Goal: Transaction & Acquisition: Purchase product/service

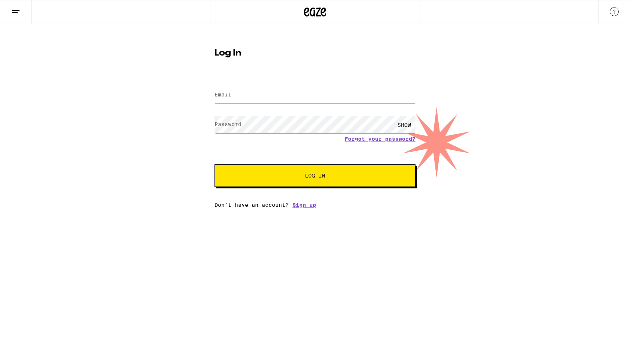
type input "brandonmk@gmail.com"
click at [364, 168] on button "Log In" at bounding box center [315, 175] width 201 height 23
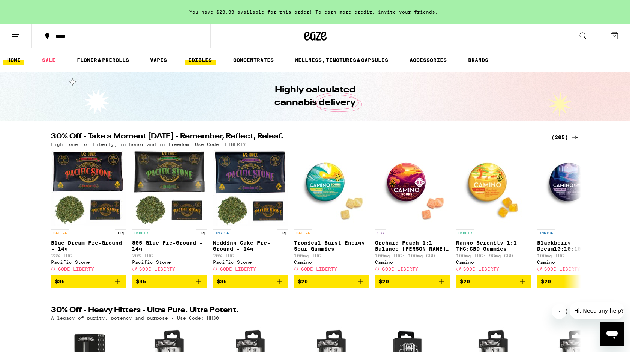
click at [190, 63] on link "EDIBLES" at bounding box center [200, 60] width 31 height 9
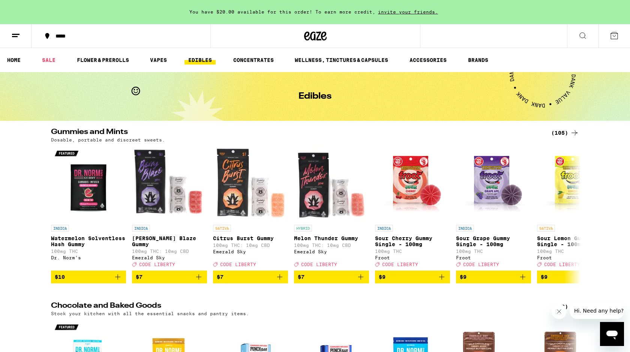
click at [16, 34] on line at bounding box center [16, 34] width 8 height 0
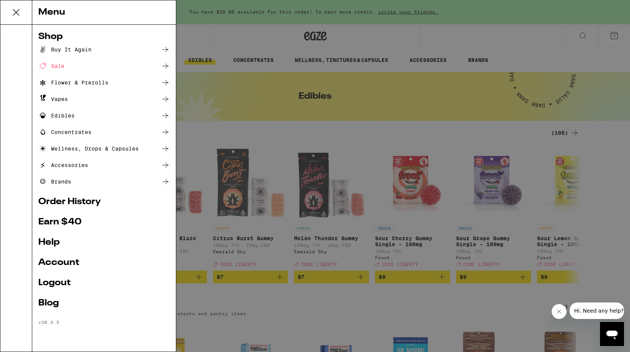
click at [249, 201] on div "Menu Shop Buy It Again Sale Flower & Prerolls Vapes Edibles Concentrates Wellne…" at bounding box center [315, 176] width 630 height 352
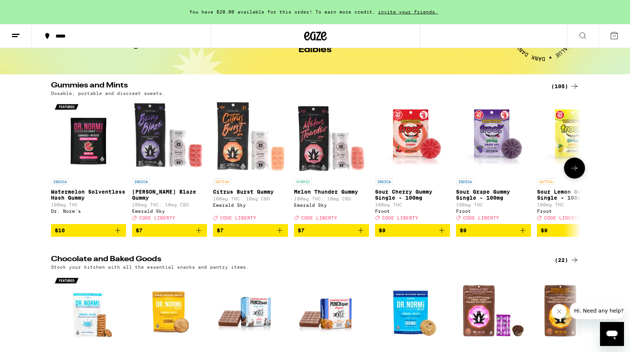
scroll to position [46, 0]
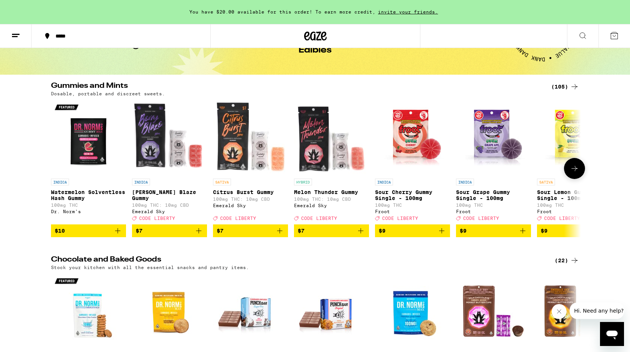
click at [199, 233] on icon "Add to bag" at bounding box center [198, 230] width 5 height 5
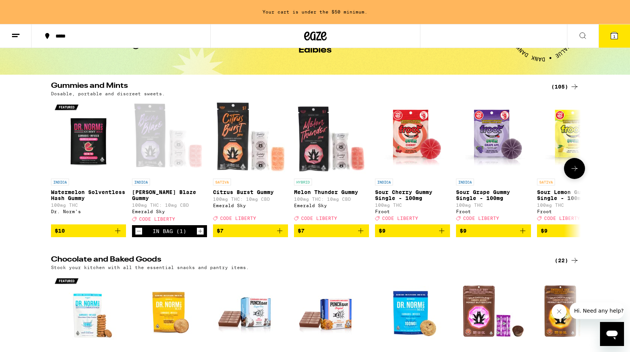
click at [575, 177] on button at bounding box center [574, 168] width 21 height 21
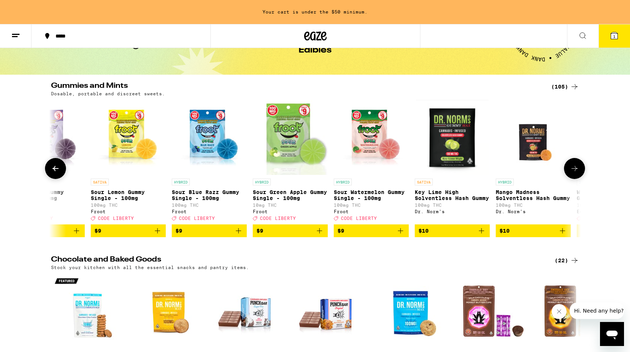
click at [575, 177] on button at bounding box center [574, 168] width 21 height 21
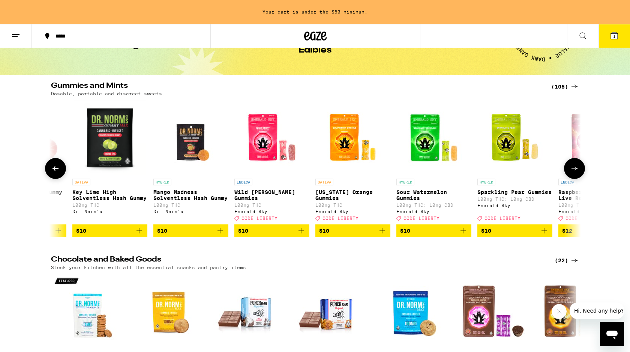
scroll to position [0, 893]
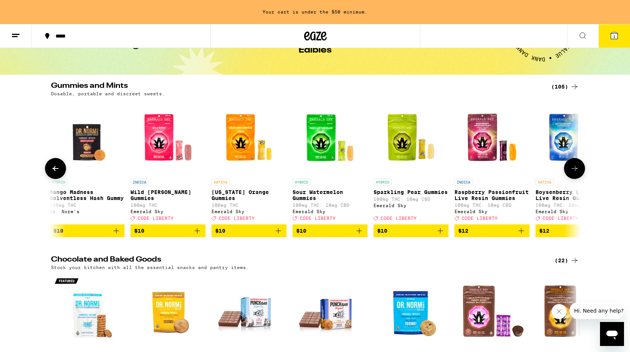
click at [575, 177] on button at bounding box center [574, 168] width 21 height 21
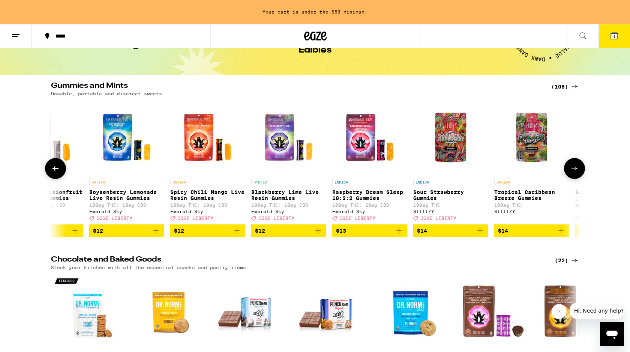
click at [575, 177] on button at bounding box center [574, 168] width 21 height 21
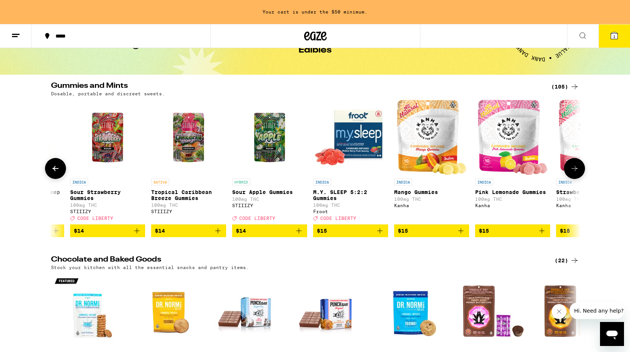
scroll to position [0, 1786]
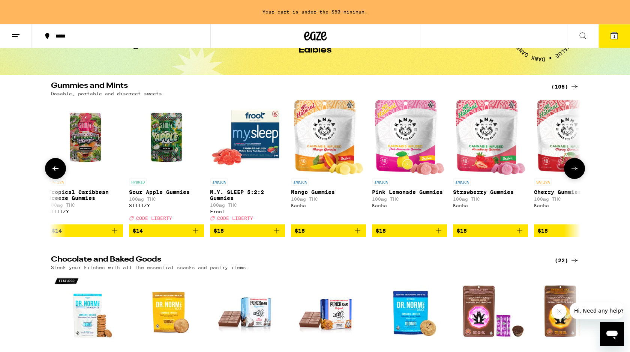
click at [575, 177] on button at bounding box center [574, 168] width 21 height 21
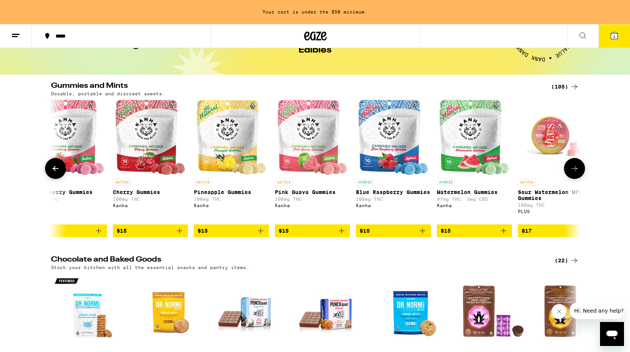
scroll to position [0, 2232]
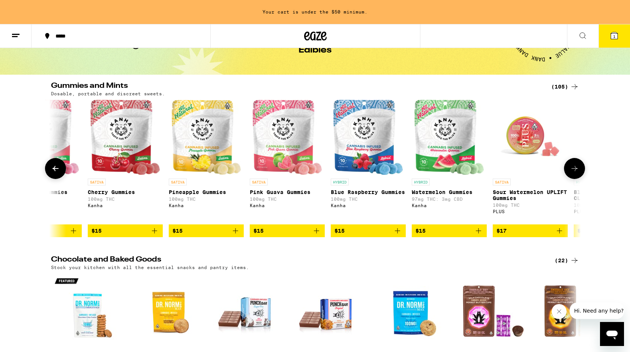
click at [575, 177] on button at bounding box center [574, 168] width 21 height 21
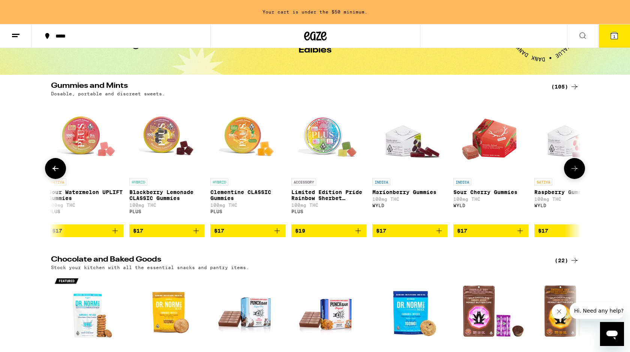
scroll to position [0, 2678]
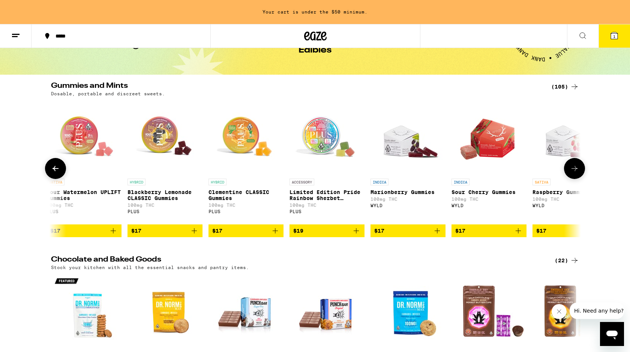
click at [575, 177] on button at bounding box center [574, 168] width 21 height 21
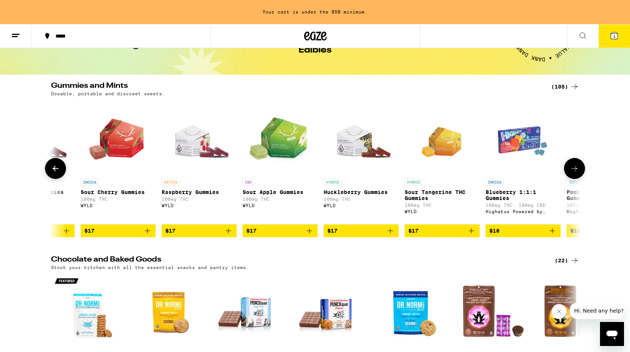
scroll to position [0, 3125]
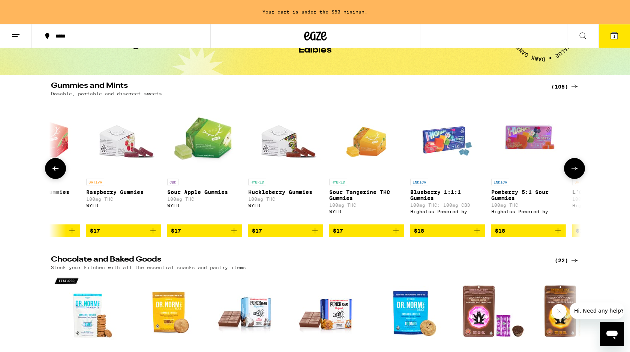
click at [55, 173] on icon at bounding box center [55, 168] width 9 height 9
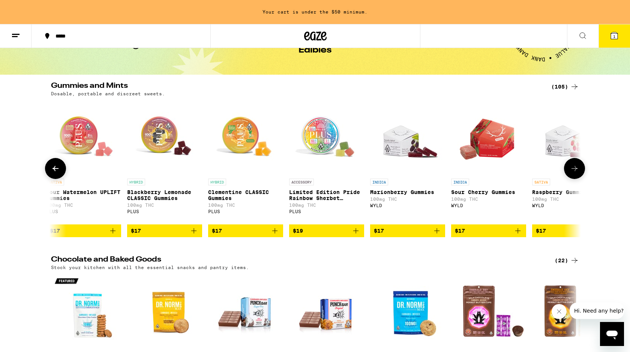
scroll to position [0, 2678]
click at [390, 148] on img "Open page for Marionberry Gummies from WYLD" at bounding box center [408, 137] width 75 height 75
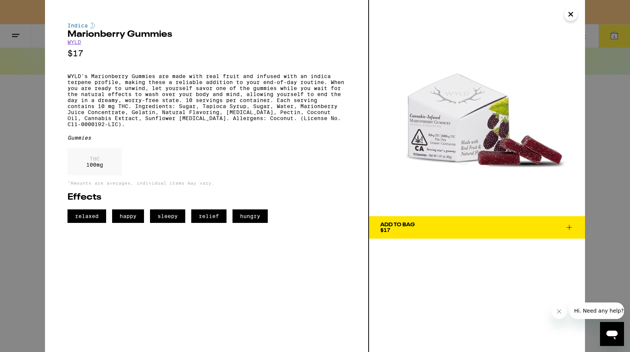
click at [571, 17] on icon "Close" at bounding box center [570, 14] width 9 height 11
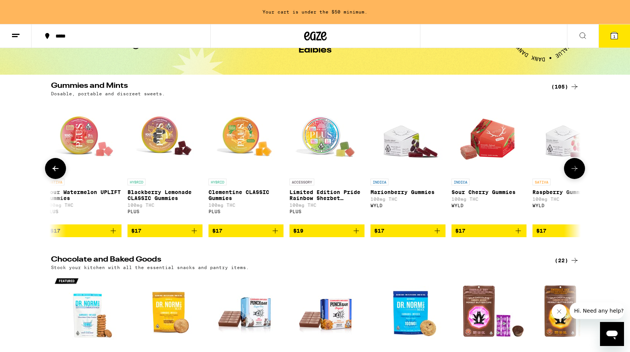
click at [576, 173] on icon at bounding box center [574, 168] width 9 height 9
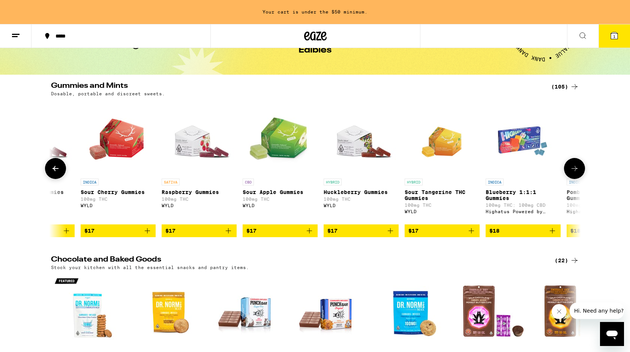
scroll to position [0, 3125]
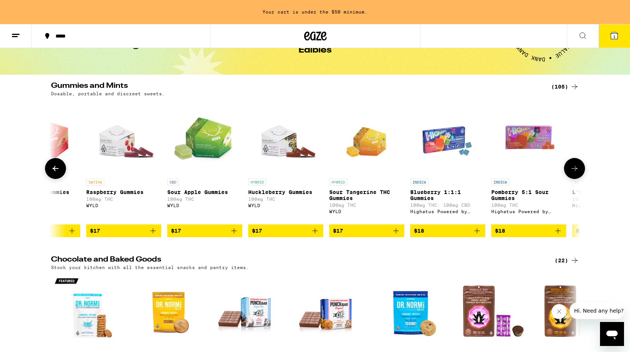
click at [576, 173] on icon at bounding box center [574, 168] width 9 height 9
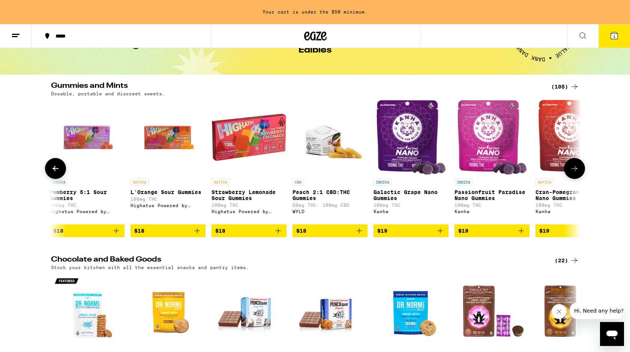
scroll to position [0, 3571]
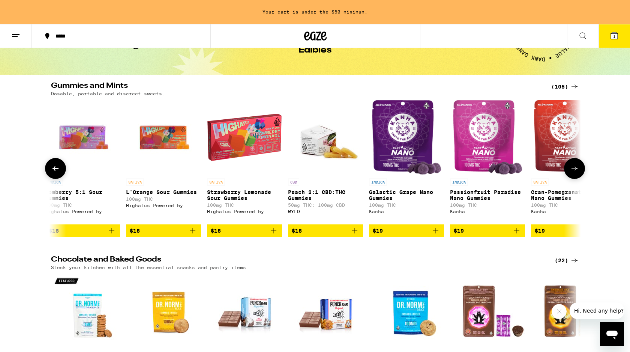
click at [576, 173] on icon at bounding box center [574, 168] width 9 height 9
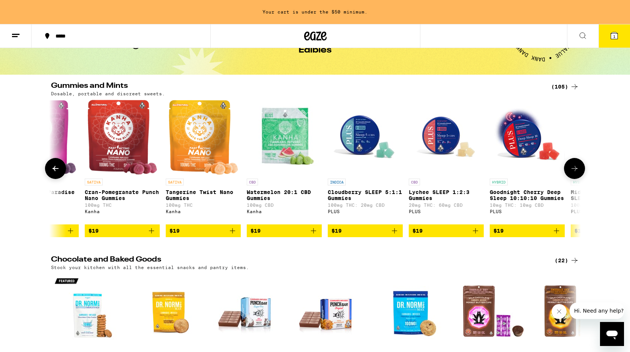
click at [576, 173] on icon at bounding box center [574, 168] width 9 height 9
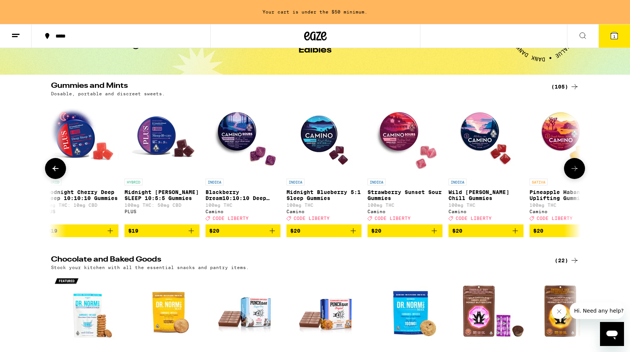
click at [576, 173] on icon at bounding box center [574, 168] width 9 height 9
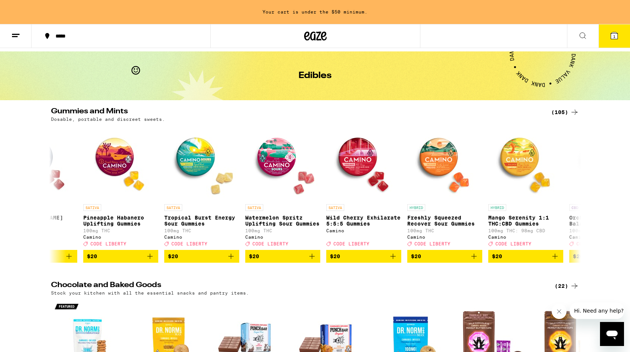
scroll to position [0, 0]
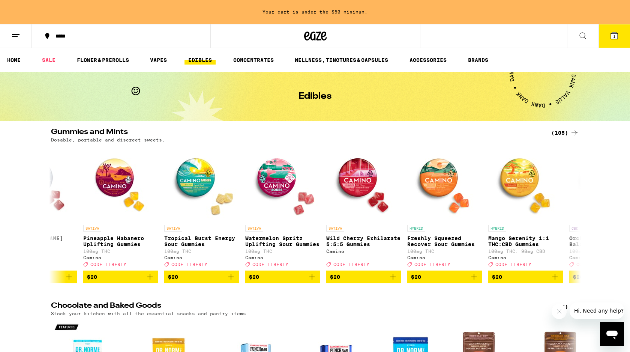
click at [13, 35] on icon at bounding box center [15, 35] width 9 height 9
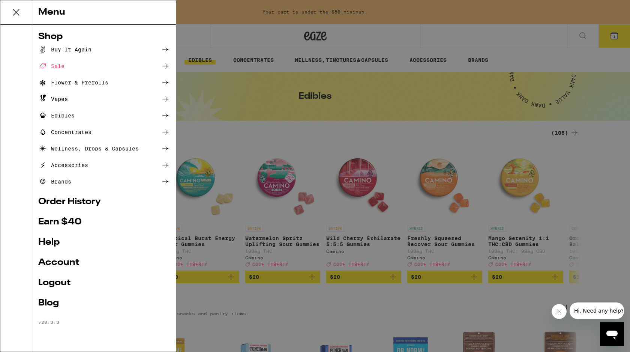
click at [69, 116] on div "Edibles" at bounding box center [56, 115] width 36 height 9
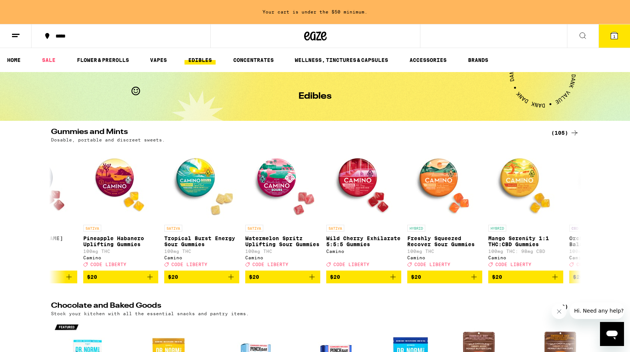
click at [577, 36] on button at bounding box center [583, 36] width 32 height 24
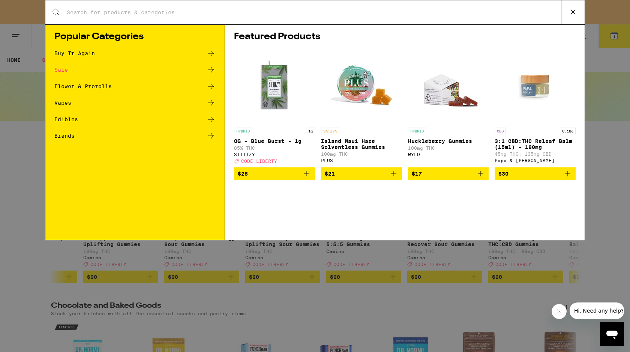
click at [102, 114] on ul "Buy It Again Sale Flower & Prerolls Vapes Edibles Brands" at bounding box center [134, 98] width 161 height 99
click at [92, 122] on div "Edibles" at bounding box center [134, 119] width 161 height 9
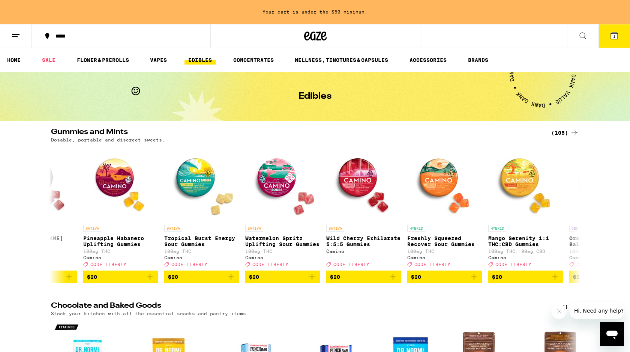
click at [529, 39] on div "***** 1" at bounding box center [315, 36] width 630 height 24
click at [587, 31] on button at bounding box center [583, 36] width 32 height 24
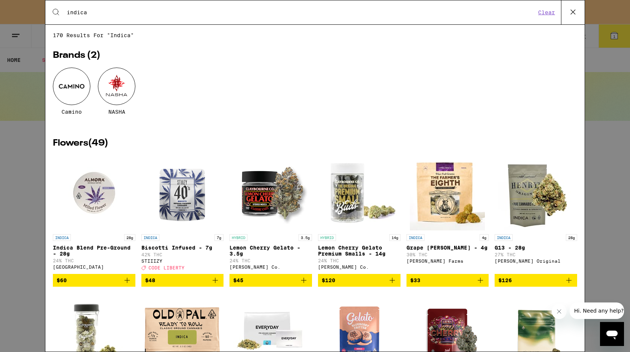
type input "indica"
click at [570, 10] on icon at bounding box center [573, 11] width 11 height 11
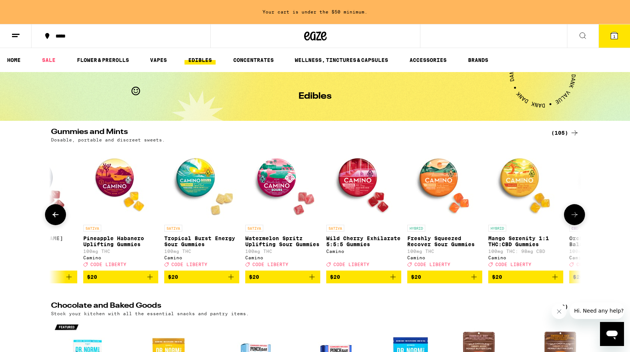
click at [573, 217] on icon at bounding box center [575, 214] width 6 height 5
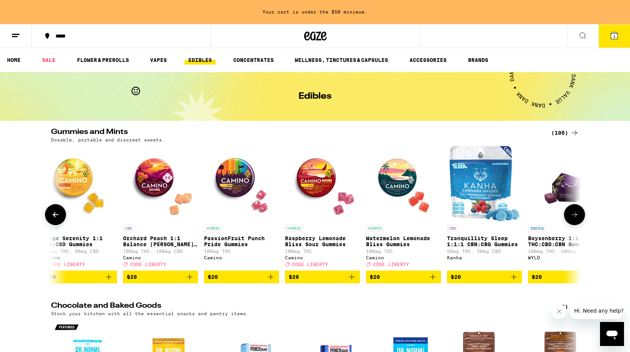
click at [573, 217] on icon at bounding box center [575, 214] width 6 height 5
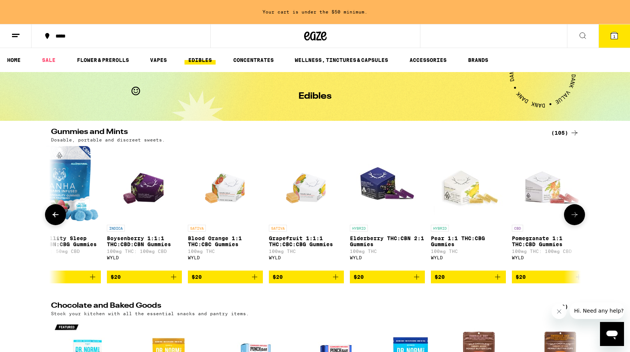
scroll to position [0, 5803]
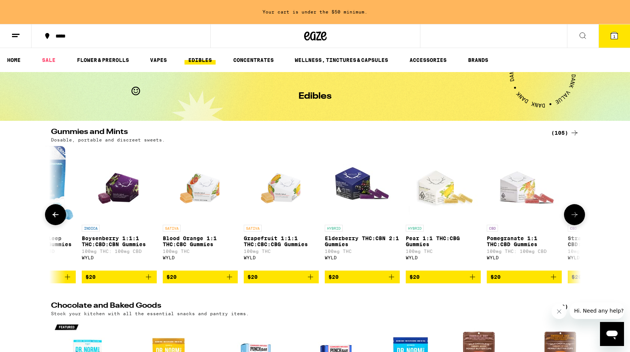
click at [147, 281] on icon "Add to bag" at bounding box center [148, 276] width 9 height 9
click at [578, 219] on icon at bounding box center [574, 214] width 9 height 9
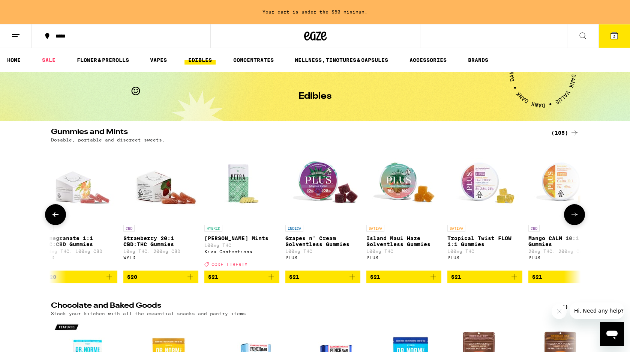
scroll to position [0, 6249]
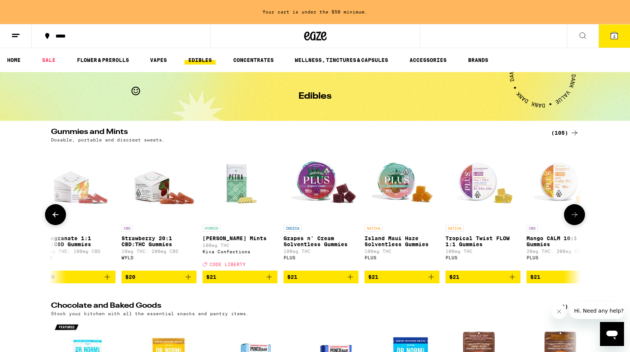
click at [578, 219] on icon at bounding box center [574, 214] width 9 height 9
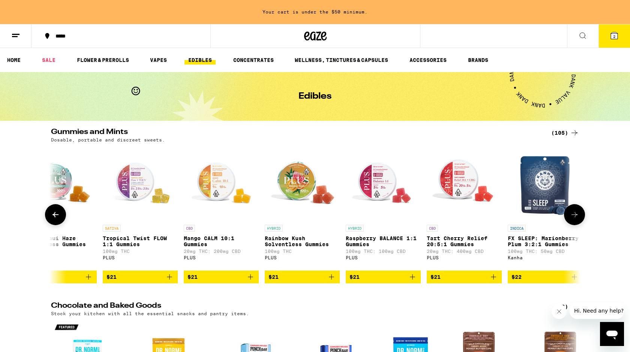
scroll to position [0, 6696]
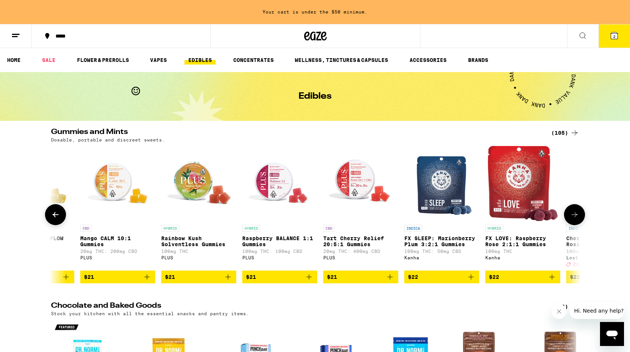
click at [578, 219] on icon at bounding box center [574, 214] width 9 height 9
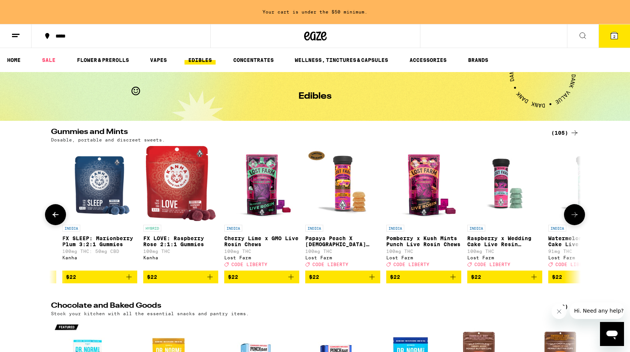
scroll to position [0, 7142]
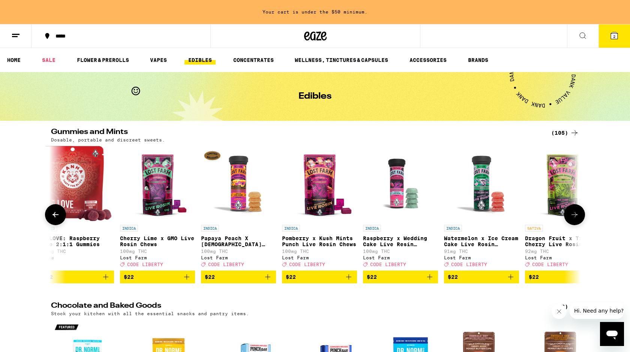
click at [52, 224] on button at bounding box center [55, 214] width 21 height 21
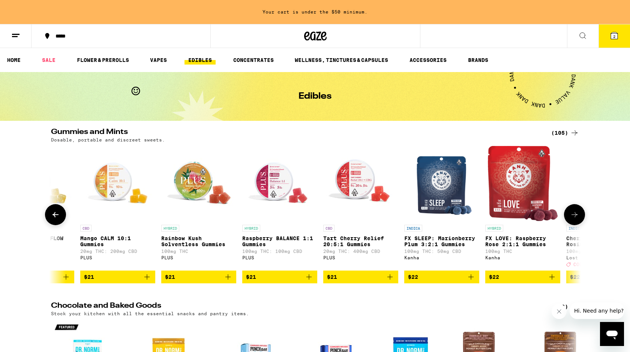
click at [52, 223] on button at bounding box center [55, 214] width 21 height 21
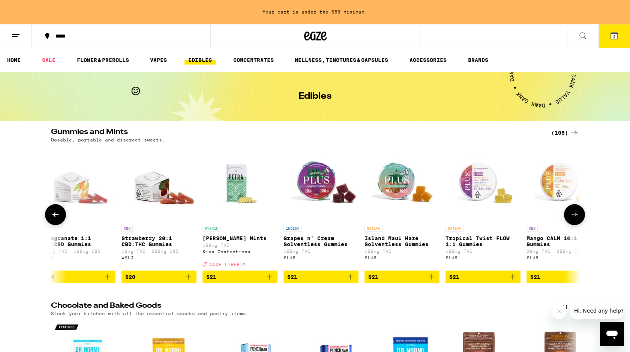
click at [52, 223] on button at bounding box center [55, 214] width 21 height 21
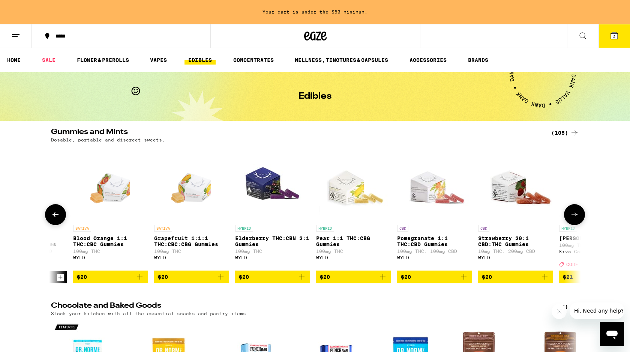
scroll to position [0, 5803]
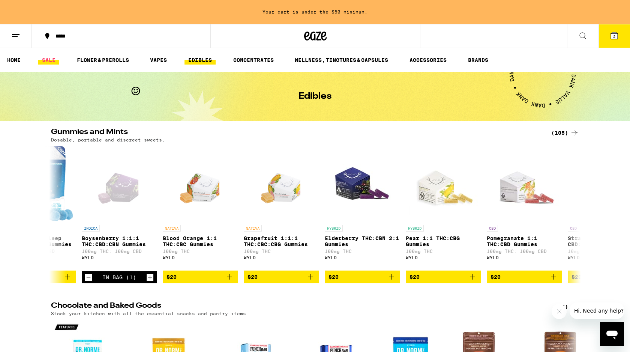
click at [46, 62] on link "SALE" at bounding box center [48, 60] width 21 height 9
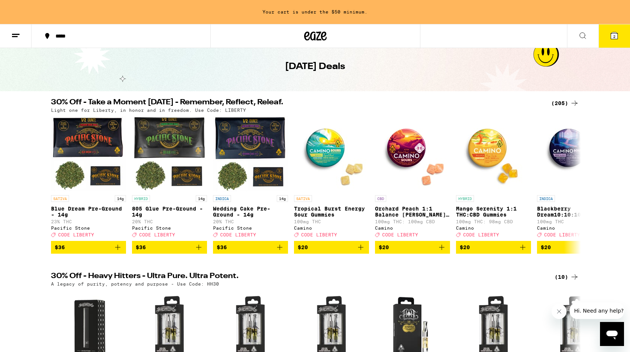
scroll to position [32, 0]
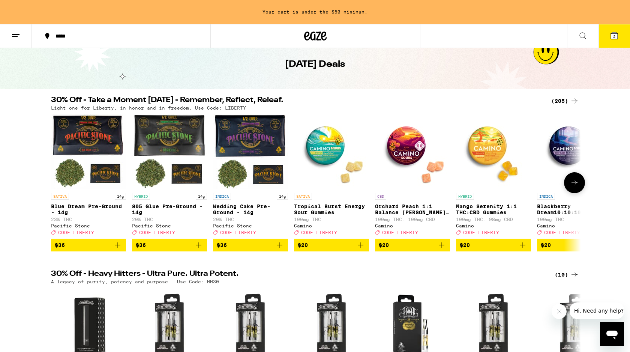
click at [576, 187] on icon at bounding box center [574, 182] width 9 height 9
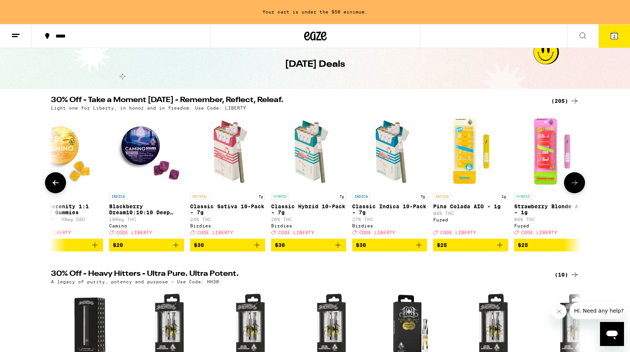
scroll to position [0, 446]
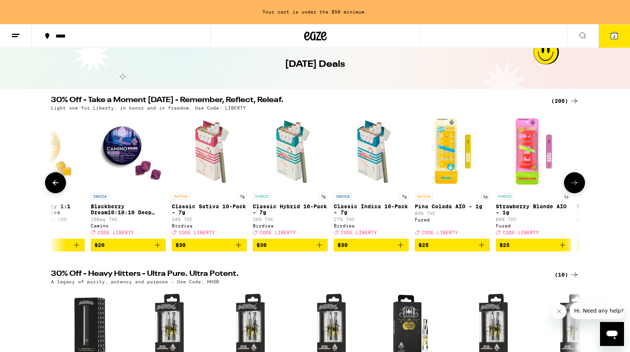
click at [159, 248] on icon "Add to bag" at bounding box center [157, 244] width 5 height 5
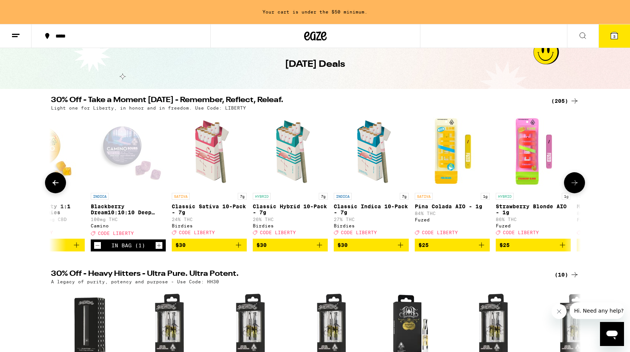
click at [575, 185] on icon at bounding box center [574, 182] width 9 height 9
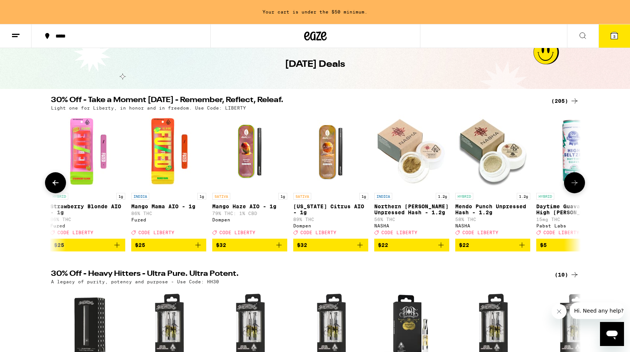
scroll to position [0, 893]
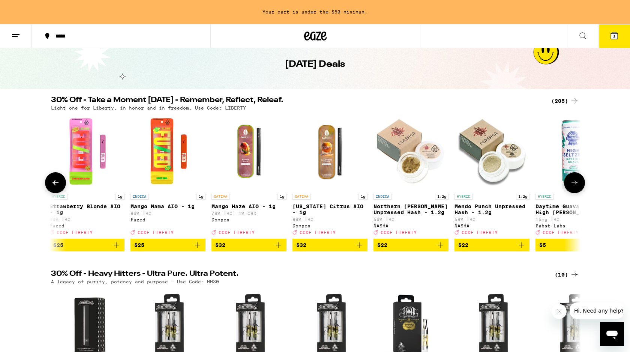
click at [575, 184] on icon at bounding box center [574, 182] width 9 height 9
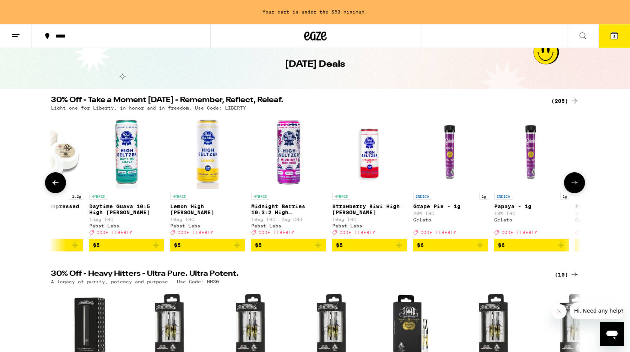
click at [575, 184] on icon at bounding box center [574, 182] width 9 height 9
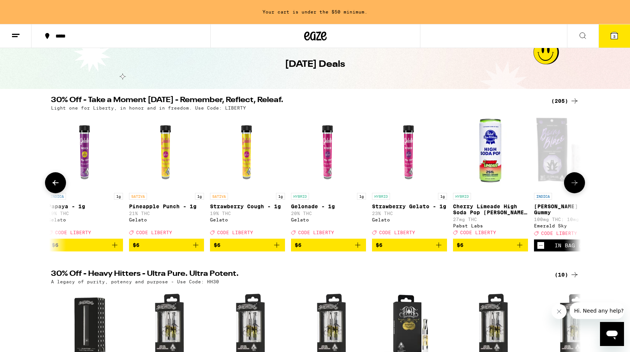
click at [575, 184] on icon at bounding box center [574, 182] width 9 height 9
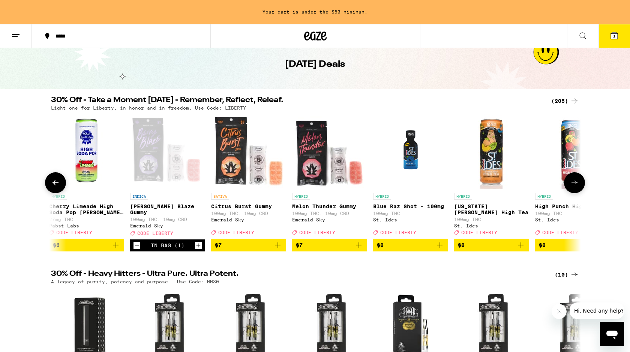
scroll to position [0, 2232]
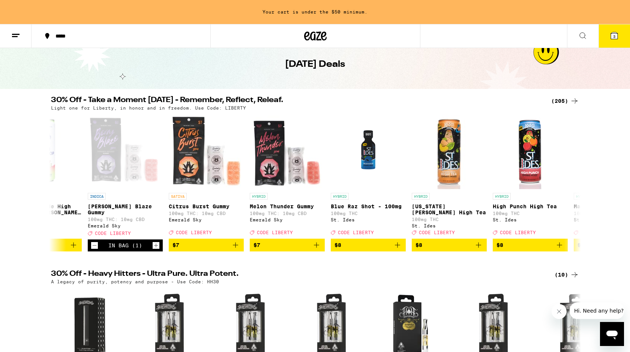
click at [12, 36] on line at bounding box center [15, 36] width 6 height 0
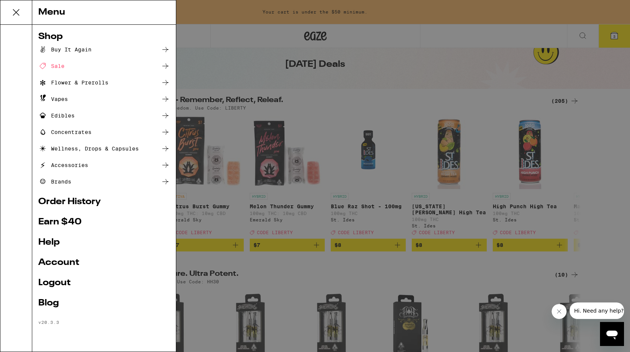
click at [82, 130] on div "Concentrates" at bounding box center [64, 132] width 53 height 9
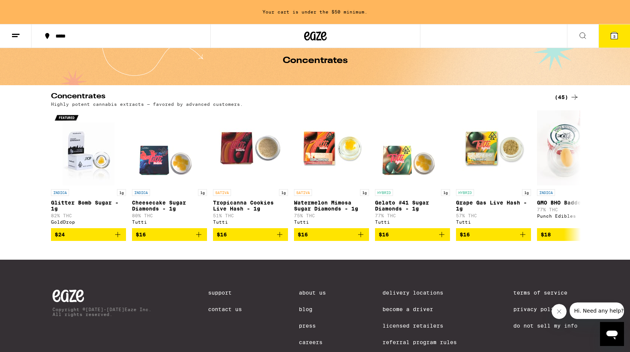
scroll to position [36, 0]
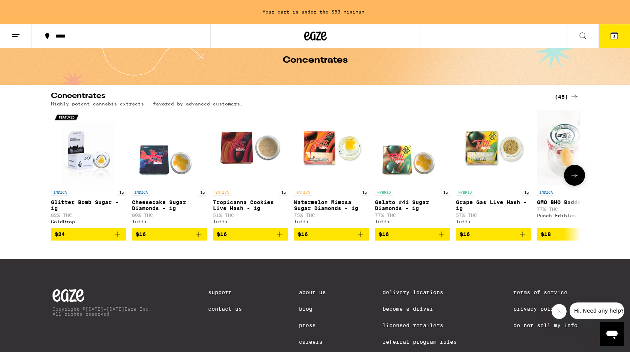
click at [578, 180] on icon at bounding box center [574, 175] width 9 height 9
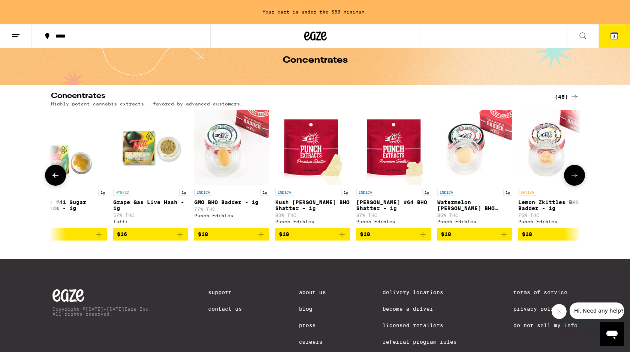
scroll to position [0, 446]
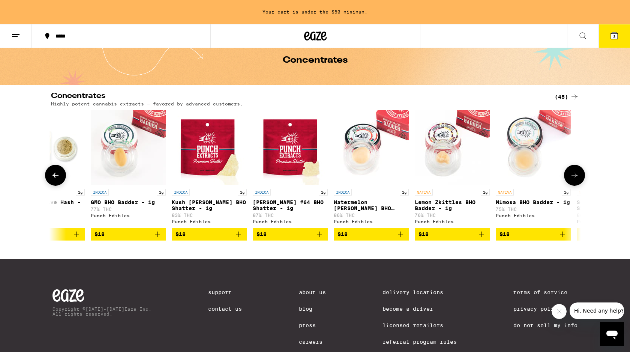
click at [578, 180] on icon at bounding box center [574, 175] width 9 height 9
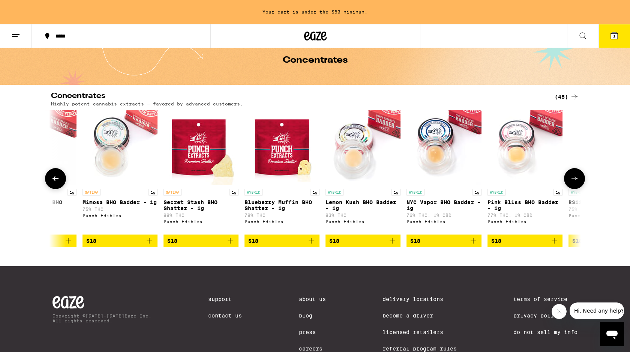
scroll to position [0, 893]
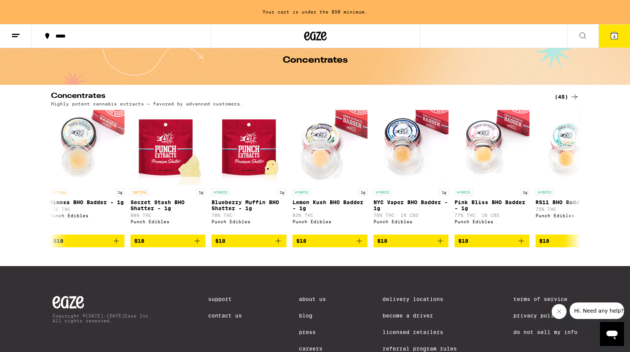
click at [11, 38] on button at bounding box center [16, 36] width 32 height 24
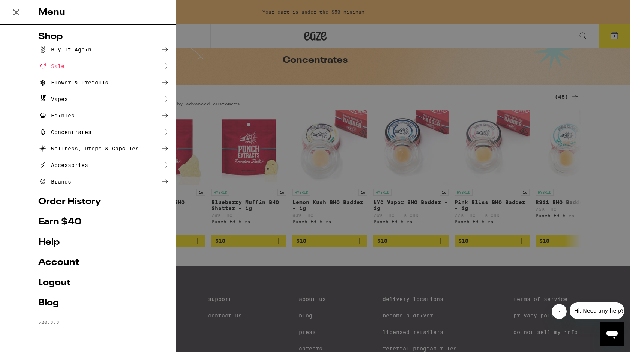
click at [89, 147] on div "Wellness, Drops & Capsules" at bounding box center [88, 148] width 101 height 9
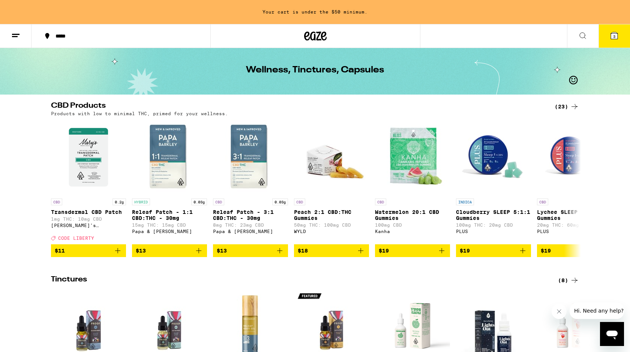
scroll to position [26, 0]
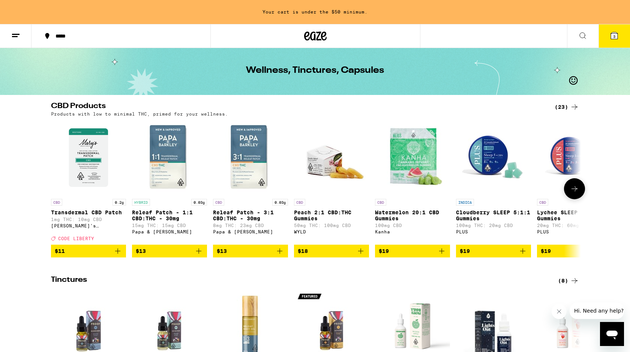
click at [579, 197] on button at bounding box center [574, 188] width 21 height 21
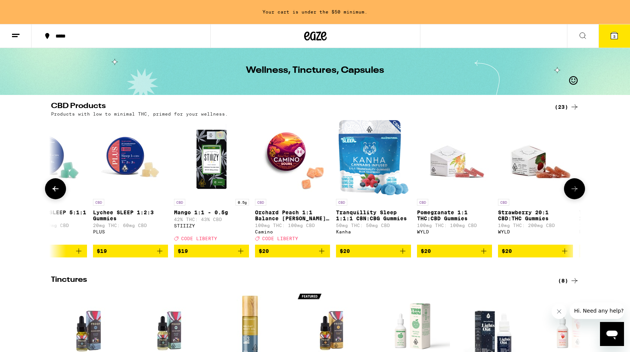
scroll to position [0, 446]
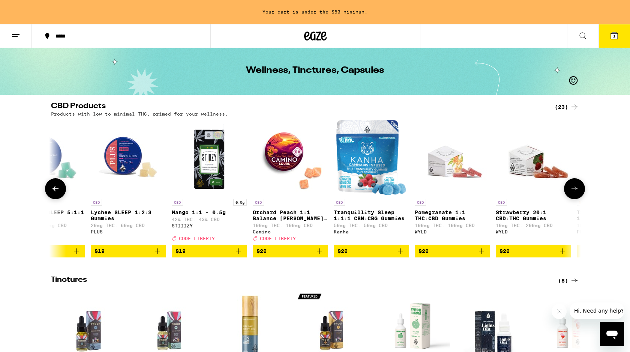
click at [579, 197] on button at bounding box center [574, 188] width 21 height 21
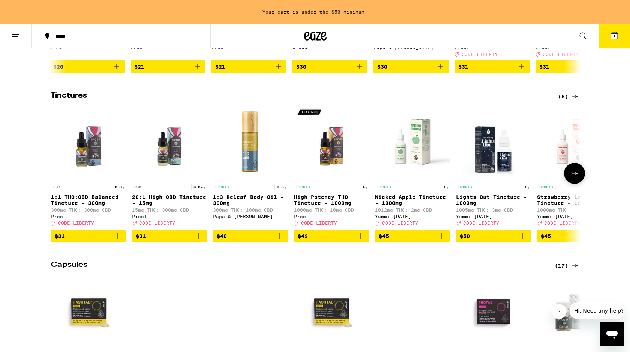
scroll to position [219, 0]
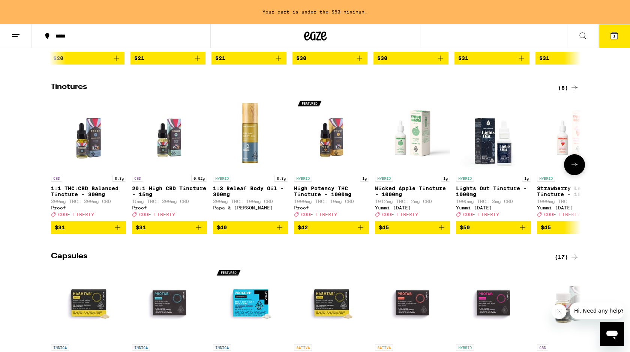
click at [571, 169] on icon at bounding box center [574, 164] width 9 height 9
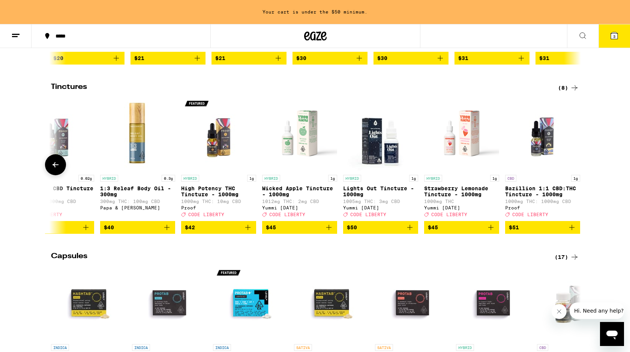
scroll to position [0, 120]
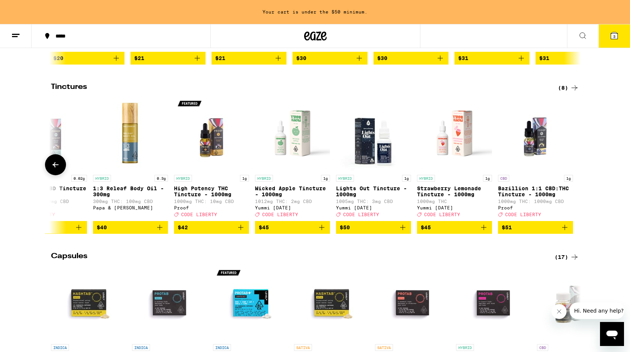
click at [62, 168] on button at bounding box center [55, 164] width 21 height 21
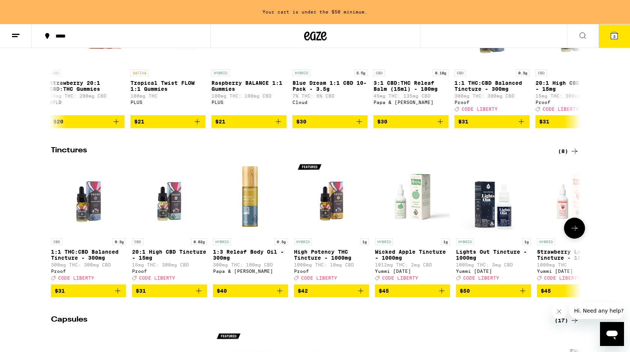
scroll to position [156, 0]
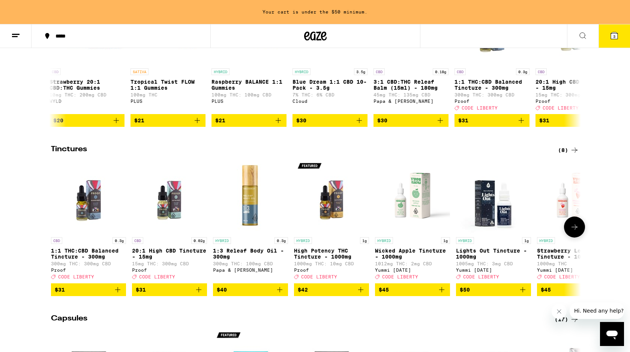
click at [198, 294] on icon "Add to bag" at bounding box center [198, 289] width 9 height 9
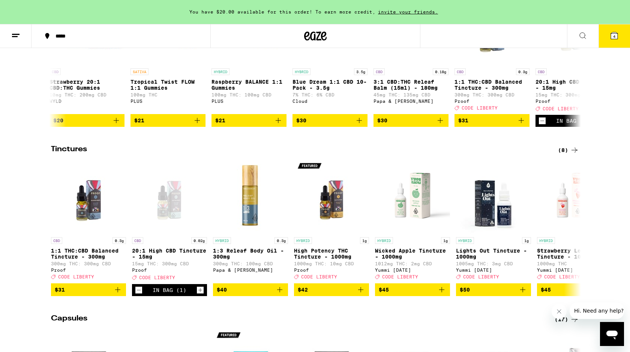
click at [610, 36] on icon at bounding box center [614, 35] width 9 height 9
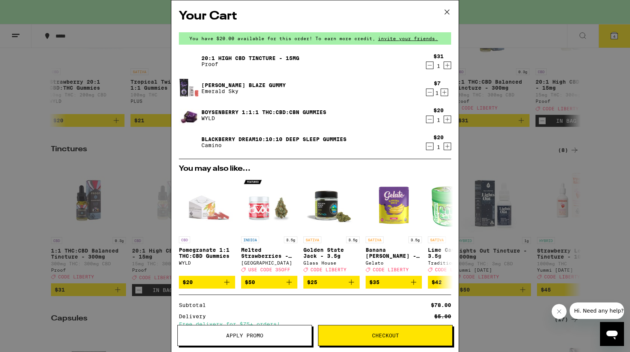
click at [447, 121] on icon "Increment" at bounding box center [447, 119] width 7 height 9
click at [432, 145] on icon "Decrement" at bounding box center [429, 146] width 7 height 9
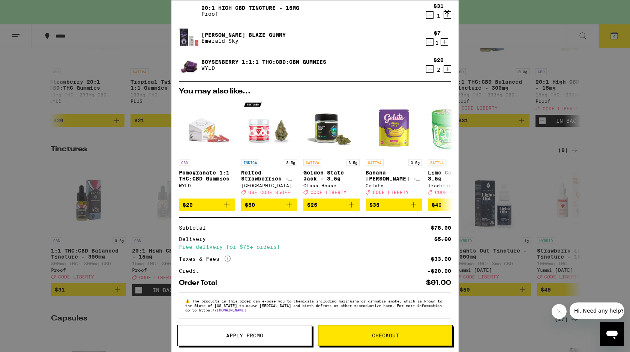
scroll to position [58, 0]
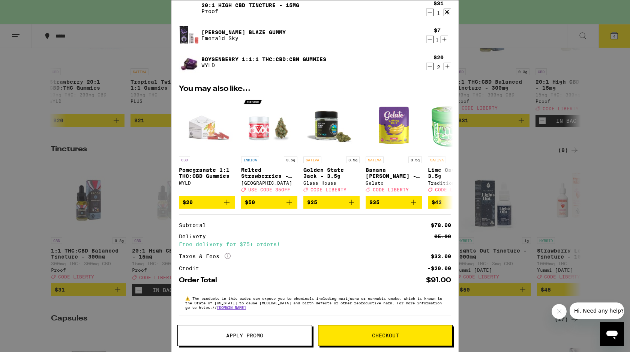
click at [381, 334] on span "Checkout" at bounding box center [385, 335] width 27 height 5
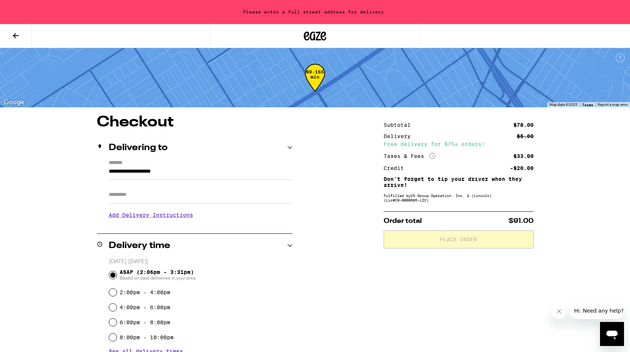
click at [233, 197] on input "Apt/Suite" at bounding box center [201, 195] width 184 height 18
click at [189, 171] on input "**********" at bounding box center [201, 173] width 184 height 13
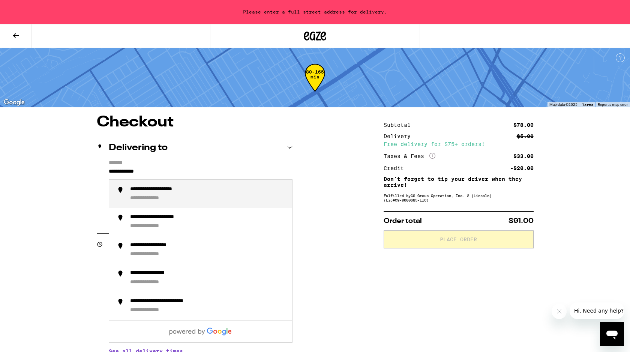
click at [198, 189] on div "**********" at bounding box center [167, 189] width 75 height 7
type input "**********"
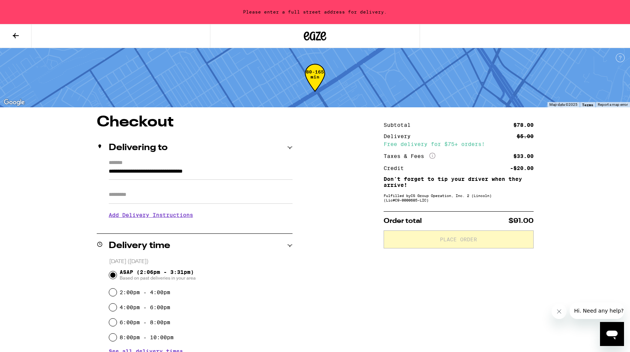
click at [186, 194] on input "Apt/Suite" at bounding box center [201, 195] width 184 height 18
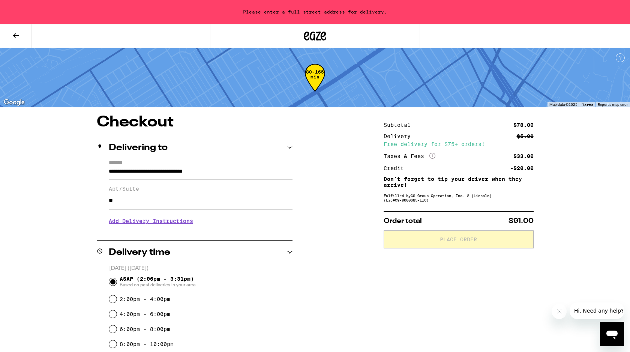
type input "**"
click at [130, 225] on h3 "Add Delivery Instructions" at bounding box center [201, 220] width 184 height 17
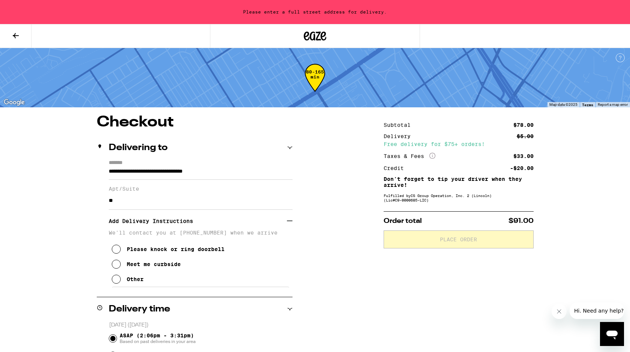
click at [119, 268] on icon at bounding box center [116, 264] width 9 height 9
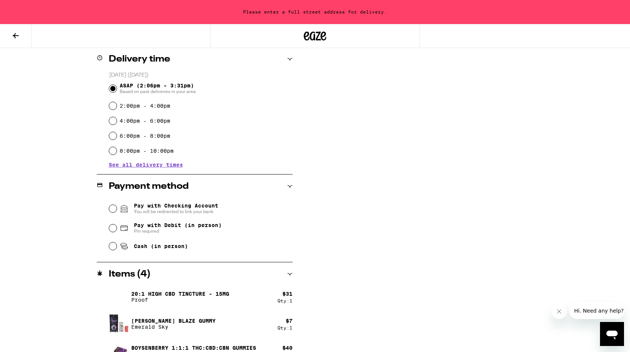
scroll to position [251, 0]
click at [113, 229] on input "Pay with Debit (in person) Pin required" at bounding box center [113, 228] width 8 height 8
radio input "true"
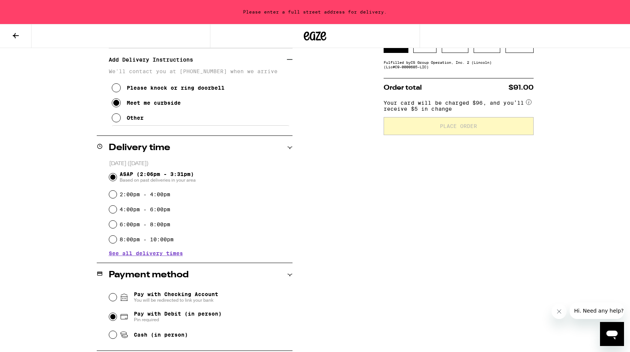
scroll to position [0, 0]
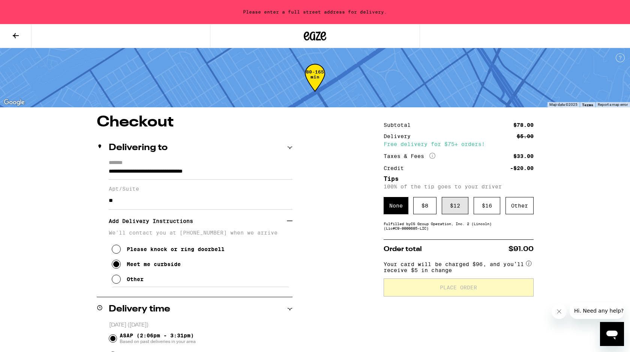
click at [455, 208] on div "$ 12" at bounding box center [455, 205] width 27 height 17
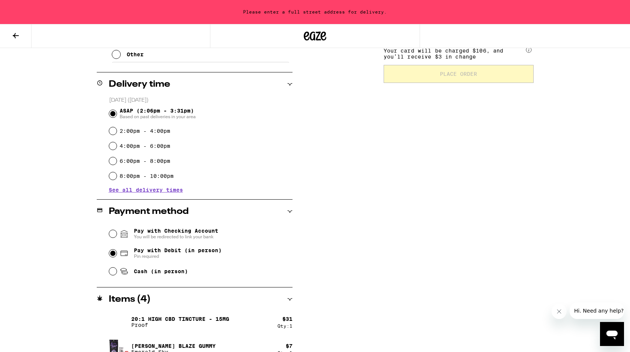
scroll to position [220, 0]
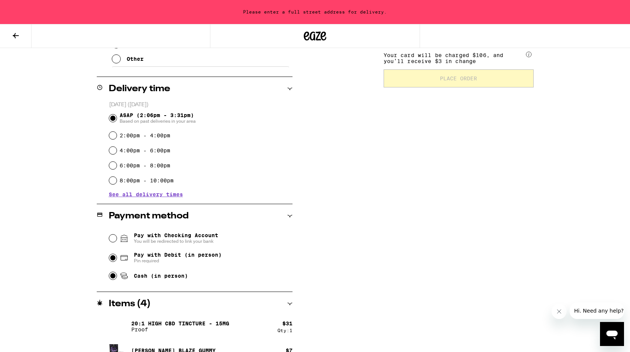
click at [114, 276] on input "Cash (in person)" at bounding box center [113, 276] width 8 height 8
radio input "true"
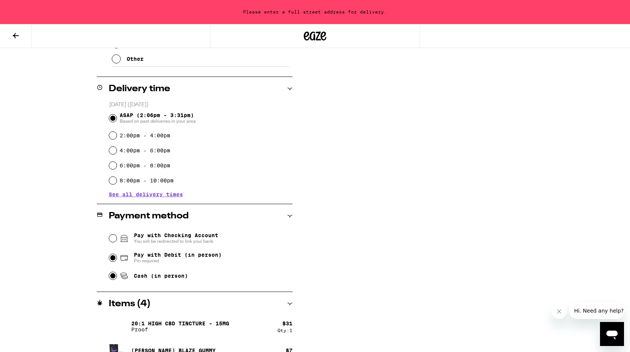
click at [114, 258] on input "Pay with Debit (in person) Pin required" at bounding box center [113, 258] width 8 height 8
radio input "true"
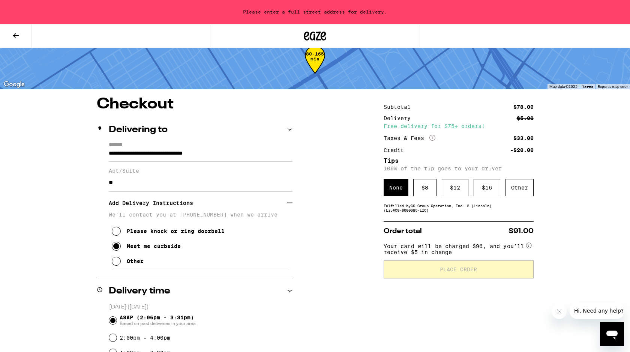
scroll to position [18, 0]
click at [454, 191] on div "$ 12" at bounding box center [455, 187] width 27 height 17
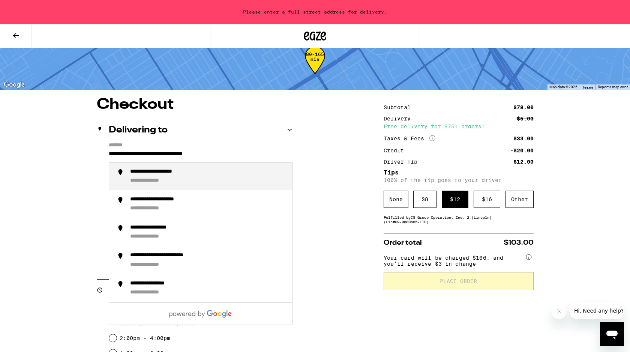
click at [251, 158] on input "**********" at bounding box center [201, 155] width 184 height 13
click at [239, 172] on div "**********" at bounding box center [208, 176] width 156 height 16
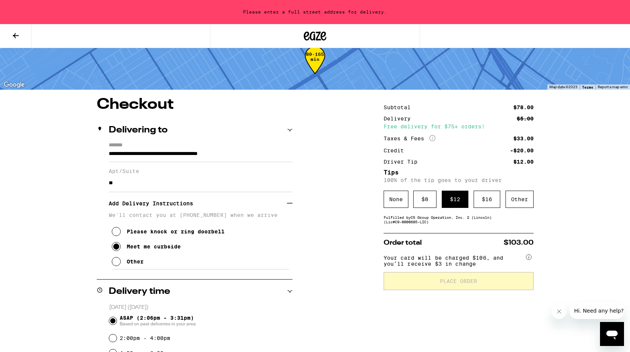
type input "**********"
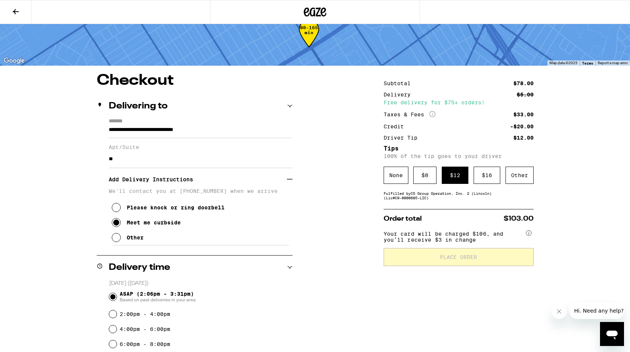
scroll to position [0, 0]
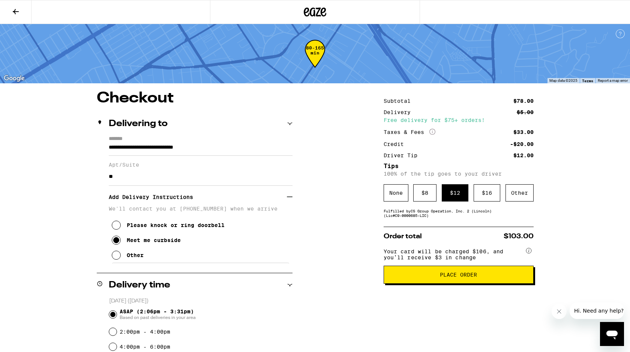
click at [454, 277] on span "Place Order" at bounding box center [458, 274] width 37 height 5
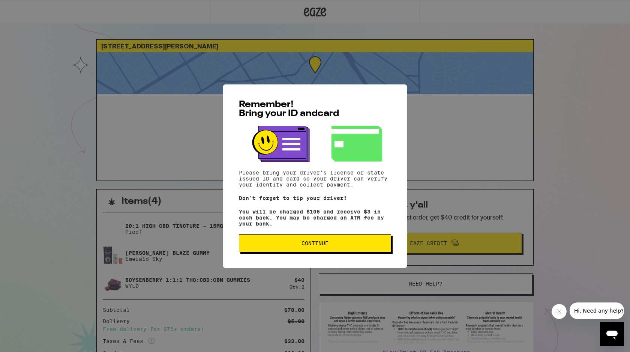
click at [319, 245] on span "Continue" at bounding box center [315, 242] width 27 height 5
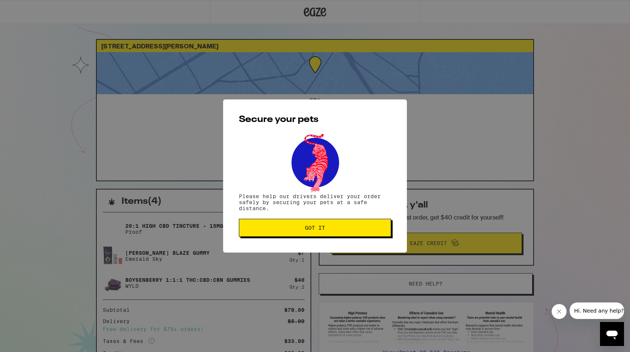
click at [318, 230] on span "Got it" at bounding box center [315, 227] width 20 height 5
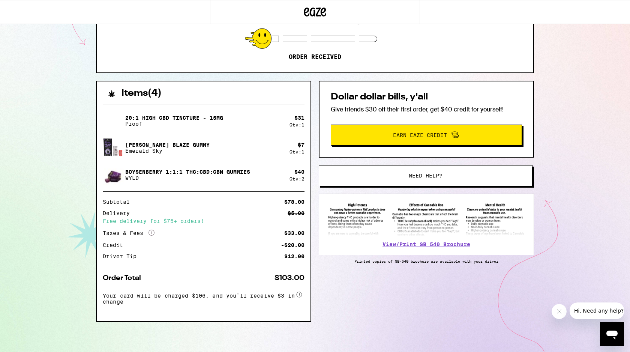
scroll to position [110, 0]
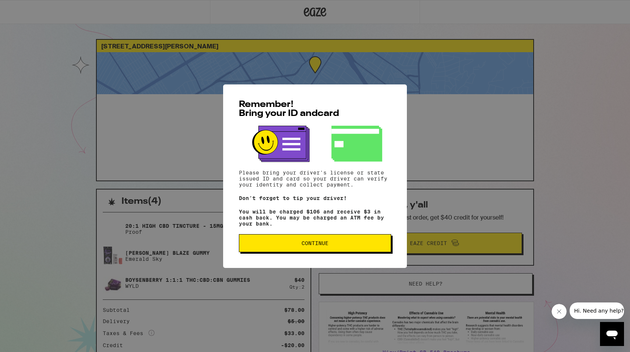
click at [341, 251] on button "Continue" at bounding box center [315, 243] width 152 height 18
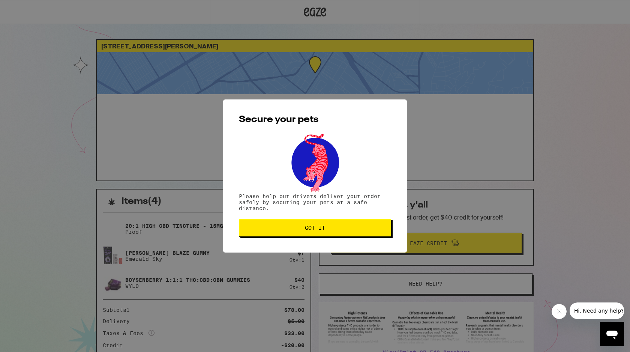
click at [323, 229] on span "Got it" at bounding box center [315, 227] width 20 height 5
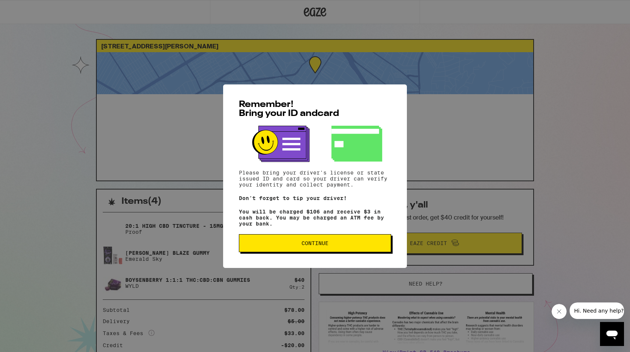
click at [323, 246] on span "Continue" at bounding box center [315, 242] width 27 height 5
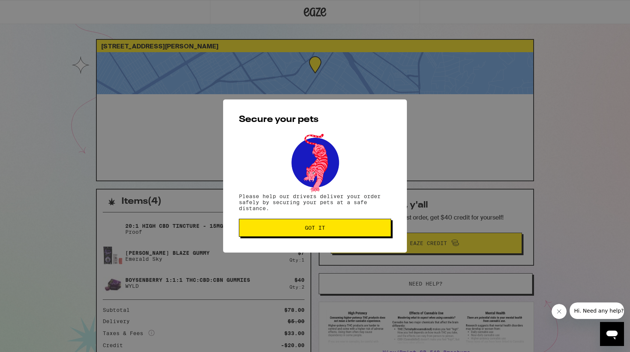
click at [318, 230] on span "Got it" at bounding box center [315, 227] width 20 height 5
